Goal: Task Accomplishment & Management: Complete application form

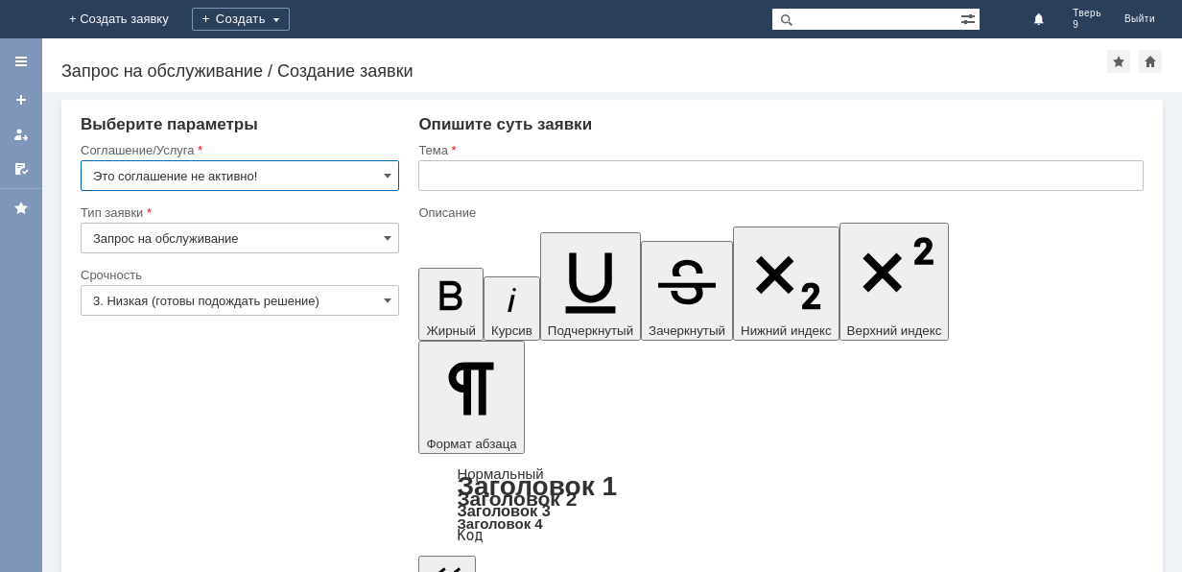
click at [330, 182] on input "Это соглашение не активно!" at bounding box center [240, 175] width 319 height 31
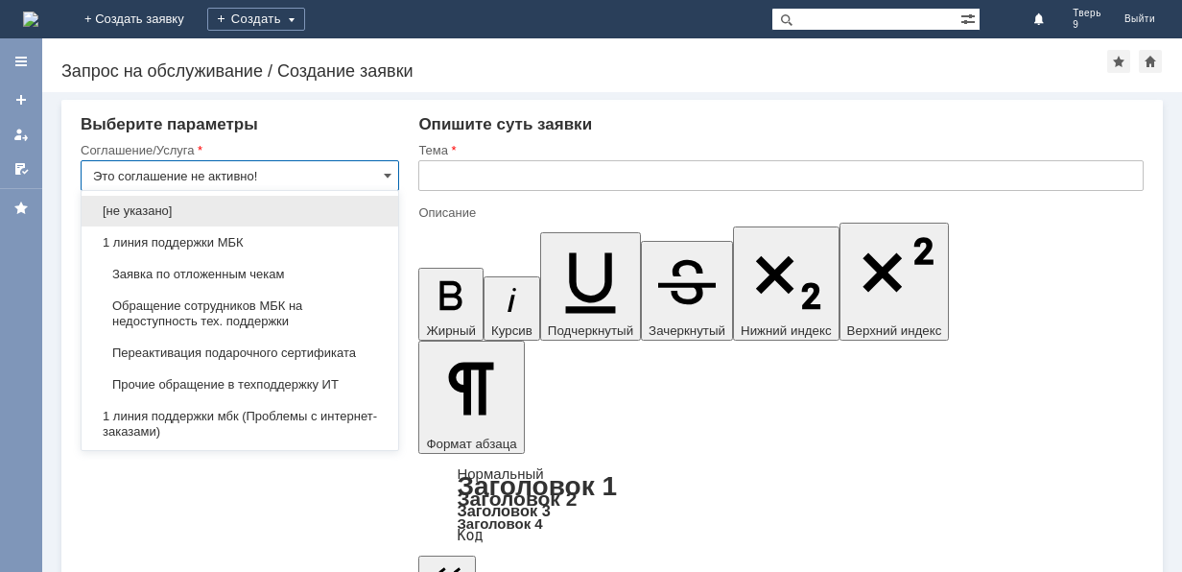
click at [304, 280] on span "Заявка по отложенным чекам" at bounding box center [240, 274] width 294 height 15
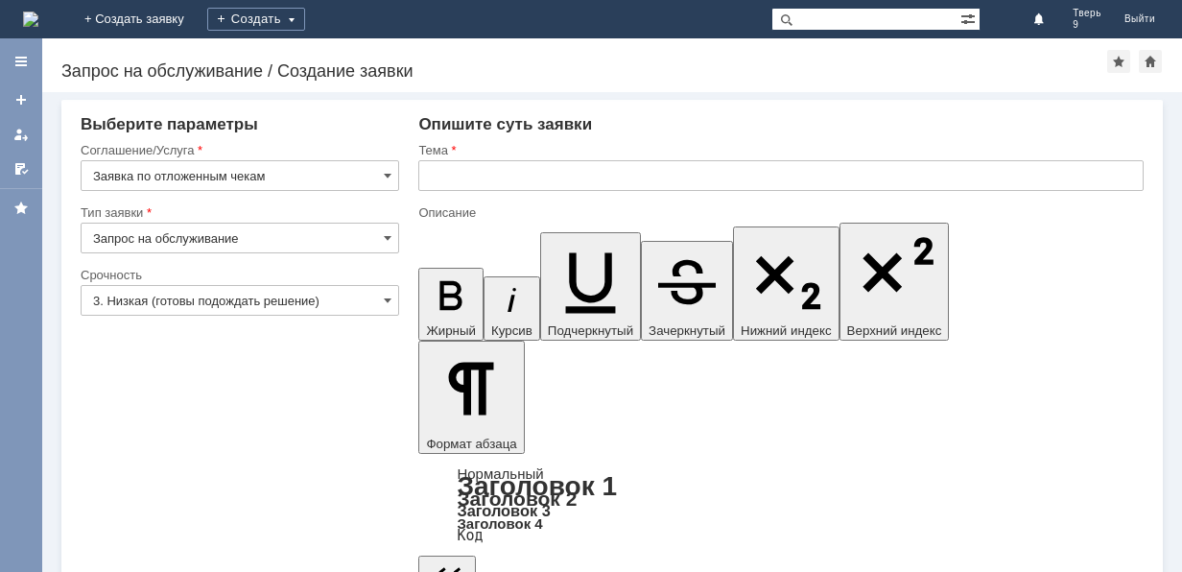
type input "Заявка по отложенным чекам"
click at [604, 171] on input "text" at bounding box center [780, 175] width 725 height 31
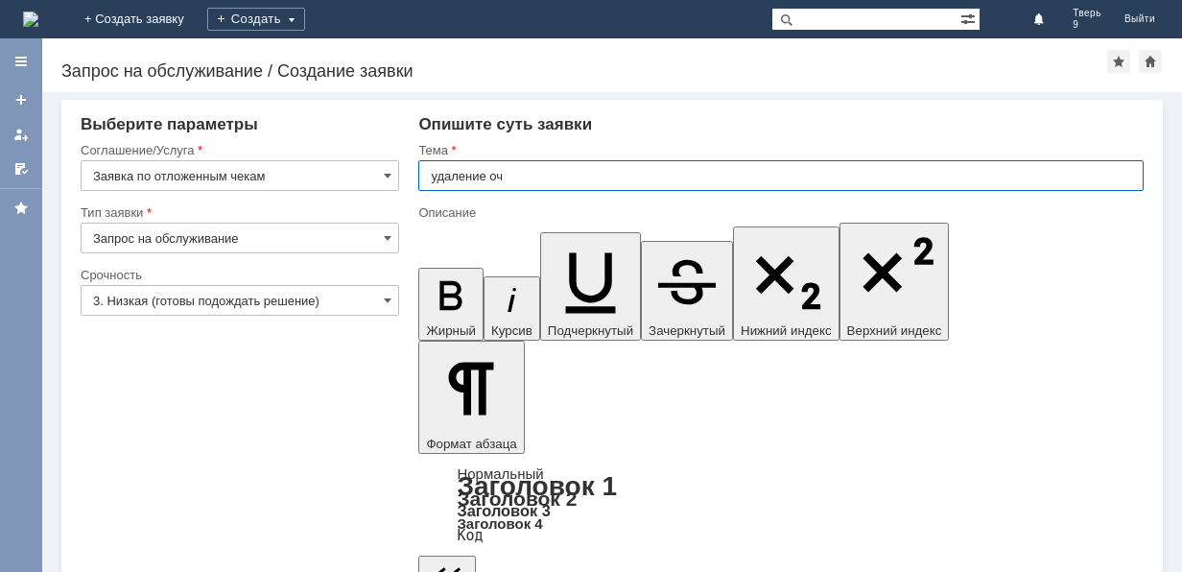
type input "удаление оч"
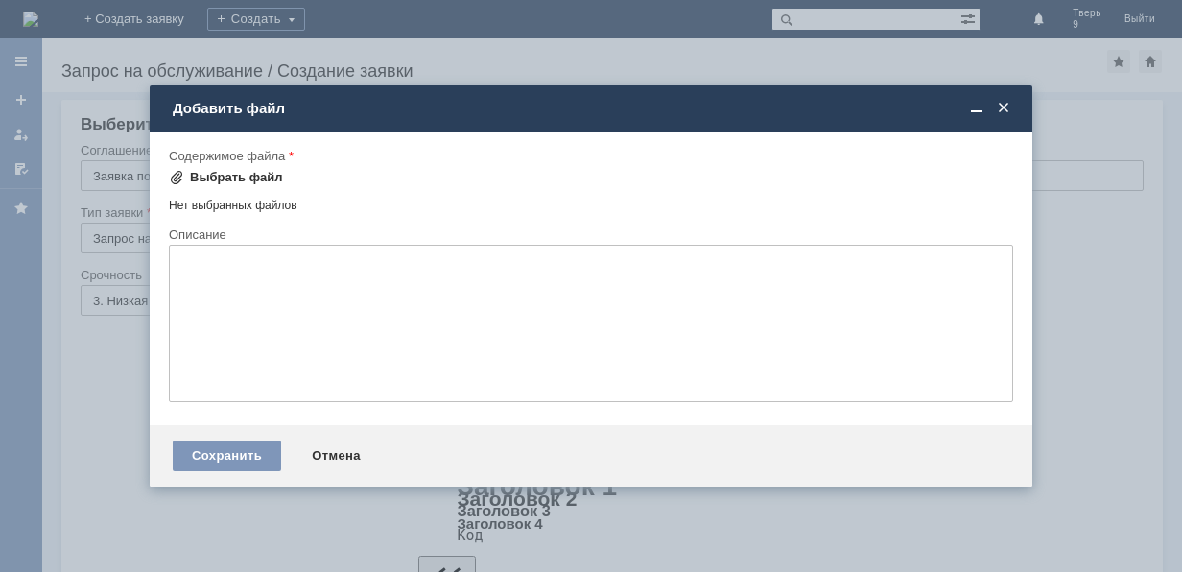
click at [238, 175] on div "Выбрать файл" at bounding box center [236, 177] width 93 height 15
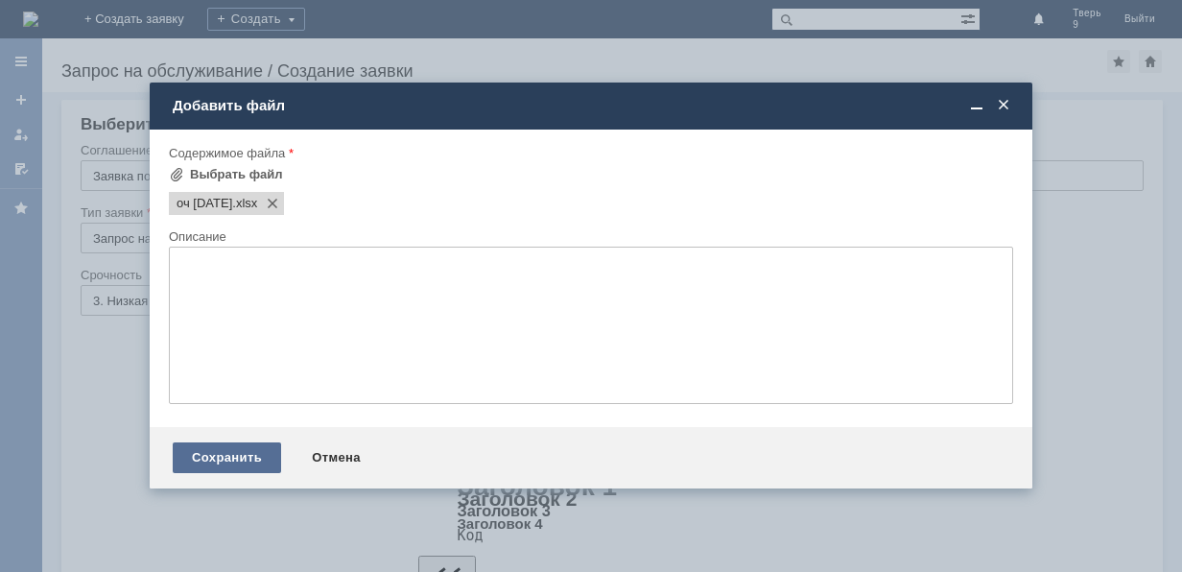
click at [261, 457] on div "Сохранить" at bounding box center [227, 457] width 108 height 31
